Goal: Check status: Check status

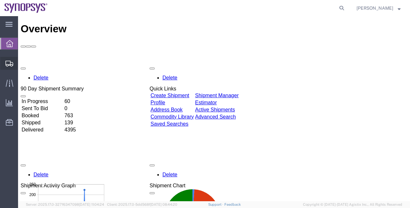
click at [0, 0] on span "Shipment Manager" at bounding box center [0, 0] width 0 height 0
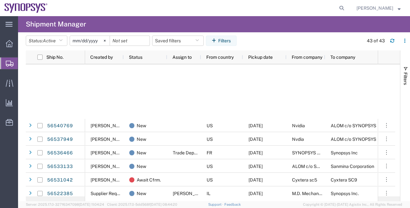
scroll to position [198, 0]
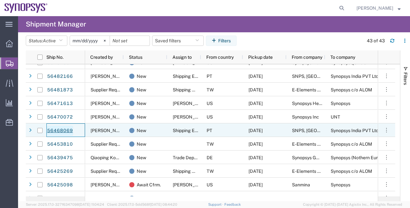
click at [64, 127] on link "56468069" at bounding box center [60, 130] width 26 height 10
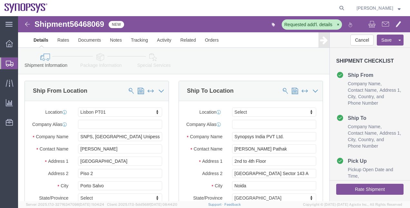
select select "63152"
select select
click link "Package Information"
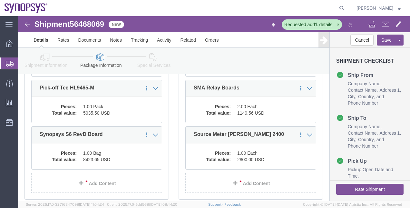
scroll to position [156, 0]
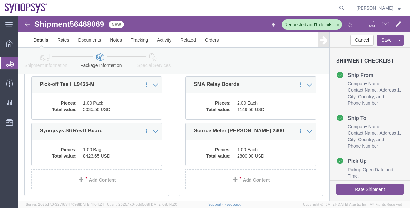
click link "Shipment Information"
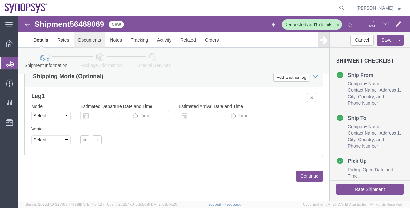
click link "Documents"
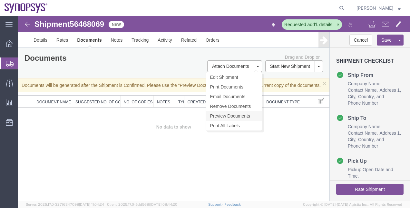
click at [237, 115] on link "Preview Documents" at bounding box center [234, 116] width 56 height 10
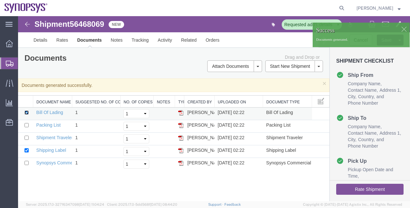
click at [25, 112] on input "checkbox" at bounding box center [27, 112] width 4 height 4
checkbox input "false"
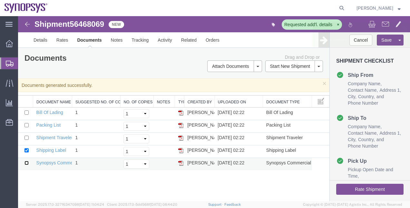
click at [26, 162] on input "checkbox" at bounding box center [27, 163] width 4 height 4
checkbox input "true"
click at [26, 148] on input "checkbox" at bounding box center [27, 150] width 4 height 4
checkbox input "false"
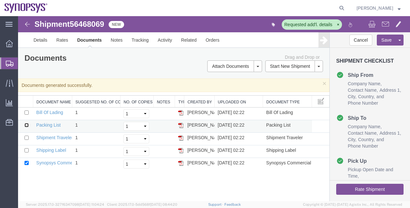
click at [26, 125] on input "checkbox" at bounding box center [27, 125] width 4 height 4
checkbox input "true"
click at [387, 25] on span at bounding box center [385, 24] width 7 height 8
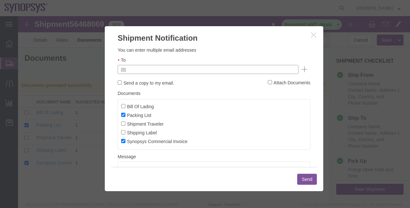
click at [163, 66] on input "text" at bounding box center [164, 69] width 75 height 8
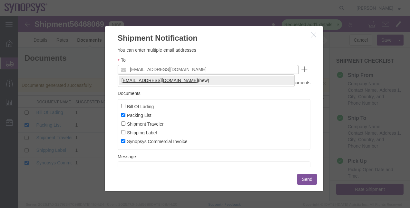
type input "rvarela@synopsys.com"
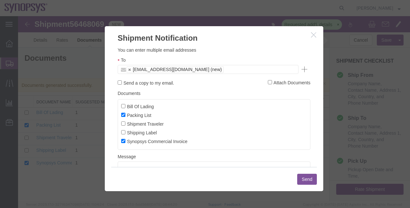
click at [303, 177] on button "Send" at bounding box center [307, 179] width 20 height 11
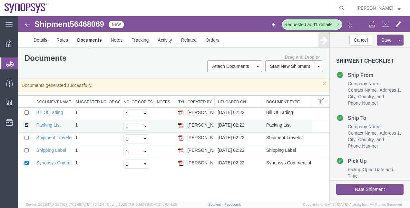
click at [26, 125] on input "checkbox" at bounding box center [27, 125] width 4 height 4
checkbox input "false"
click at [382, 25] on span at bounding box center [385, 24] width 7 height 8
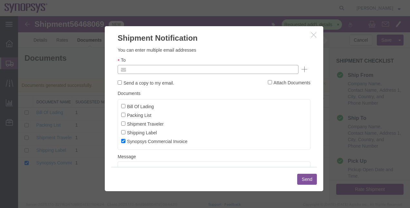
click at [161, 71] on input "text" at bounding box center [164, 69] width 75 height 8
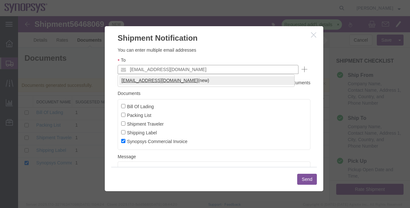
type input "rvarela@synopsys.com"
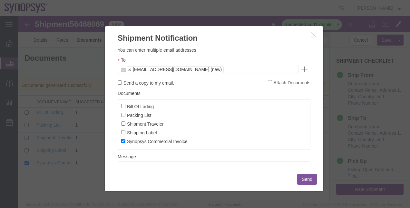
click at [303, 176] on button "Send" at bounding box center [307, 179] width 20 height 11
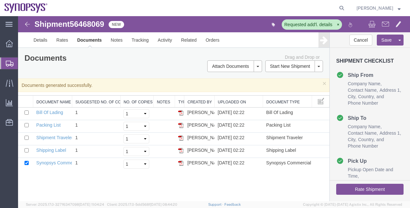
click at [0, 0] on span "Shipment Manager" at bounding box center [0, 0] width 0 height 0
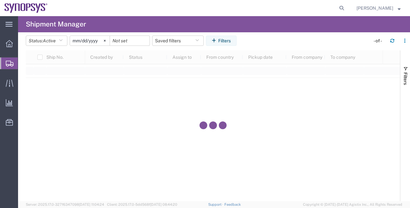
click at [0, 0] on span "Shipment Manager" at bounding box center [0, 0] width 0 height 0
click at [57, 44] on button "Status: Active" at bounding box center [47, 40] width 42 height 10
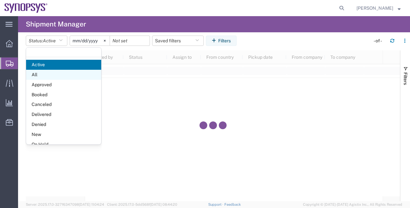
click at [58, 75] on span "All" at bounding box center [63, 75] width 75 height 10
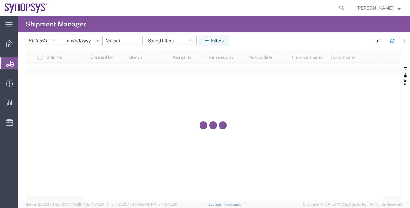
click at [98, 43] on svg-icon at bounding box center [98, 41] width 10 height 10
click at [210, 37] on button "Filters" at bounding box center [214, 40] width 31 height 10
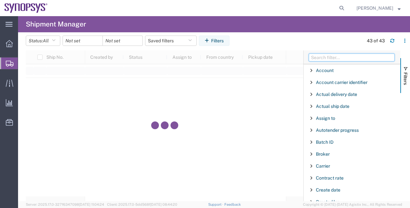
click at [322, 59] on input "Filter Columns Input" at bounding box center [352, 58] width 86 height 8
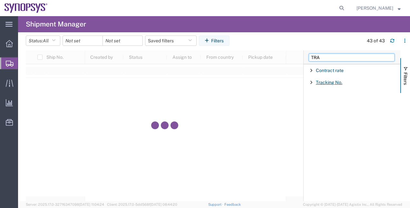
type input "TRA"
click at [326, 84] on span "Tracking No." at bounding box center [329, 82] width 26 height 5
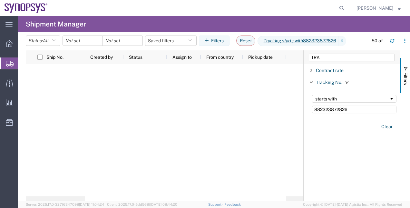
type input "882323872826"
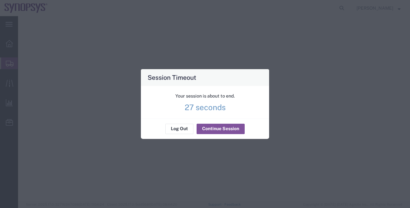
select select
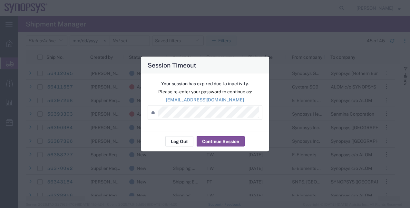
scroll to position [350, 0]
